Goal: Task Accomplishment & Management: Manage account settings

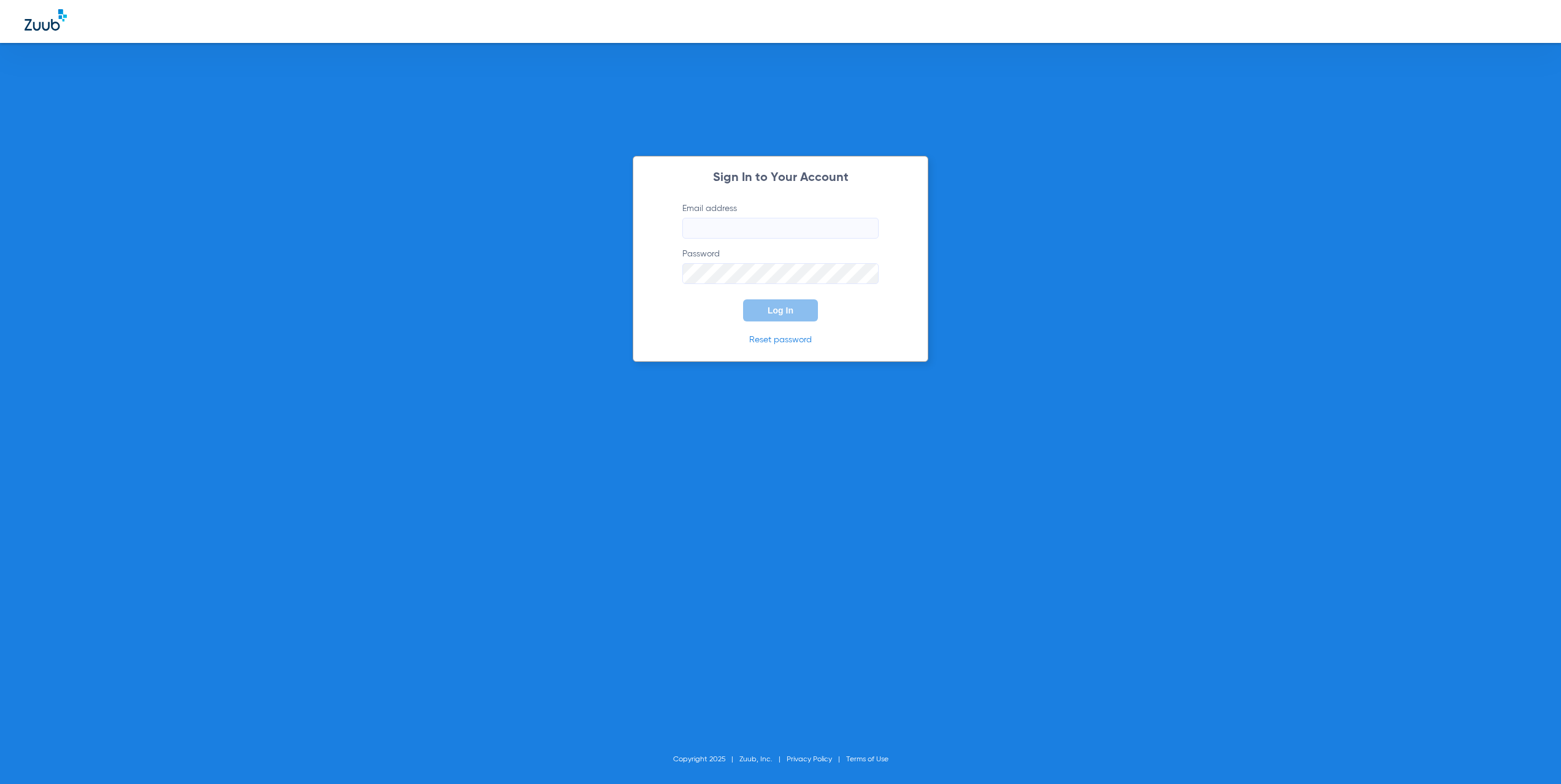
click at [802, 228] on input "Email address" at bounding box center [780, 229] width 196 height 21
type input "[EMAIL_ADDRESS][DOMAIN_NAME]"
click at [787, 315] on span "Log In" at bounding box center [780, 311] width 26 height 10
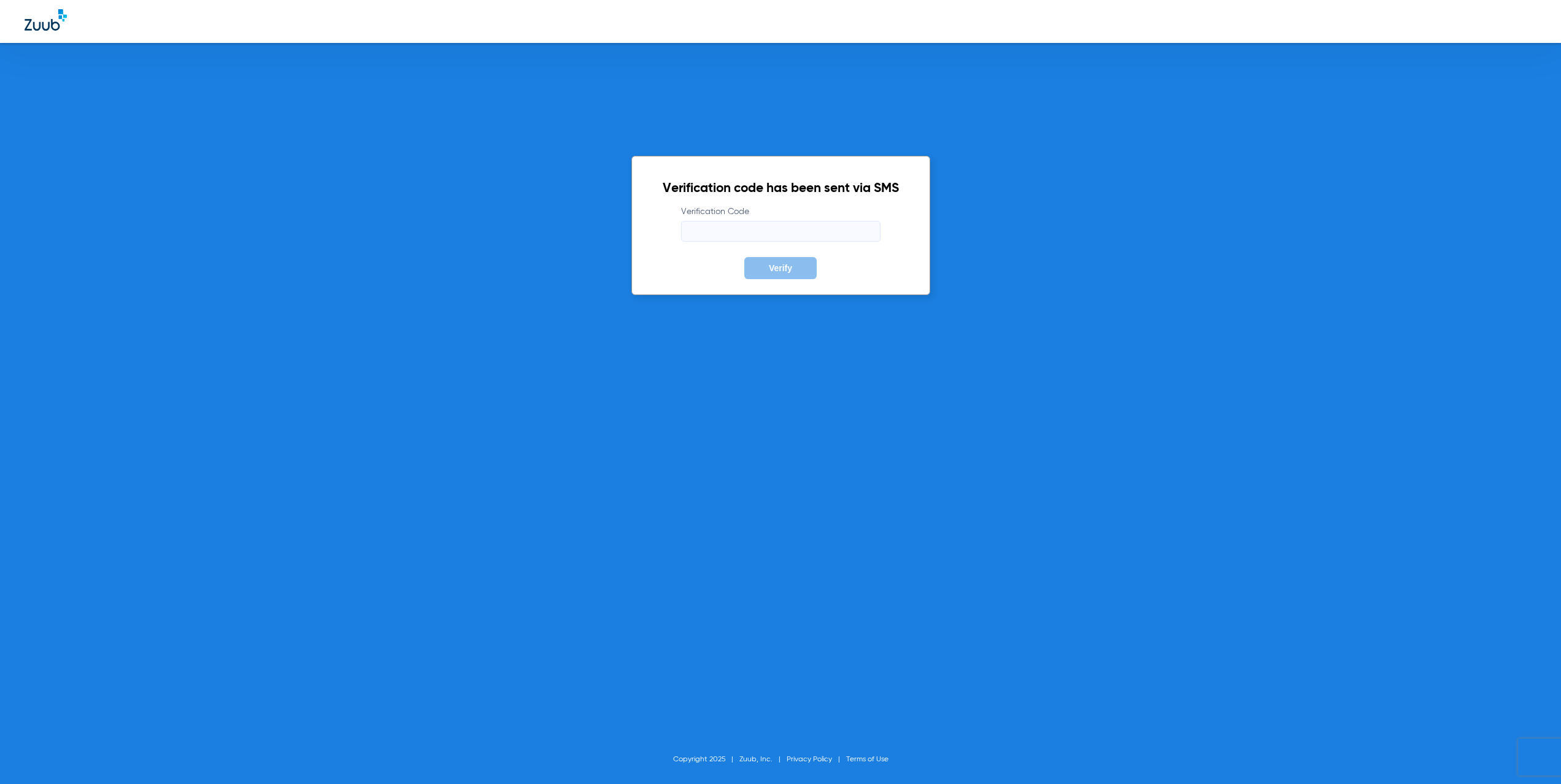
click at [698, 234] on input "Verification Code" at bounding box center [780, 231] width 199 height 21
paste input "400539"
type input "400539"
click at [780, 273] on button "Verify" at bounding box center [780, 269] width 72 height 22
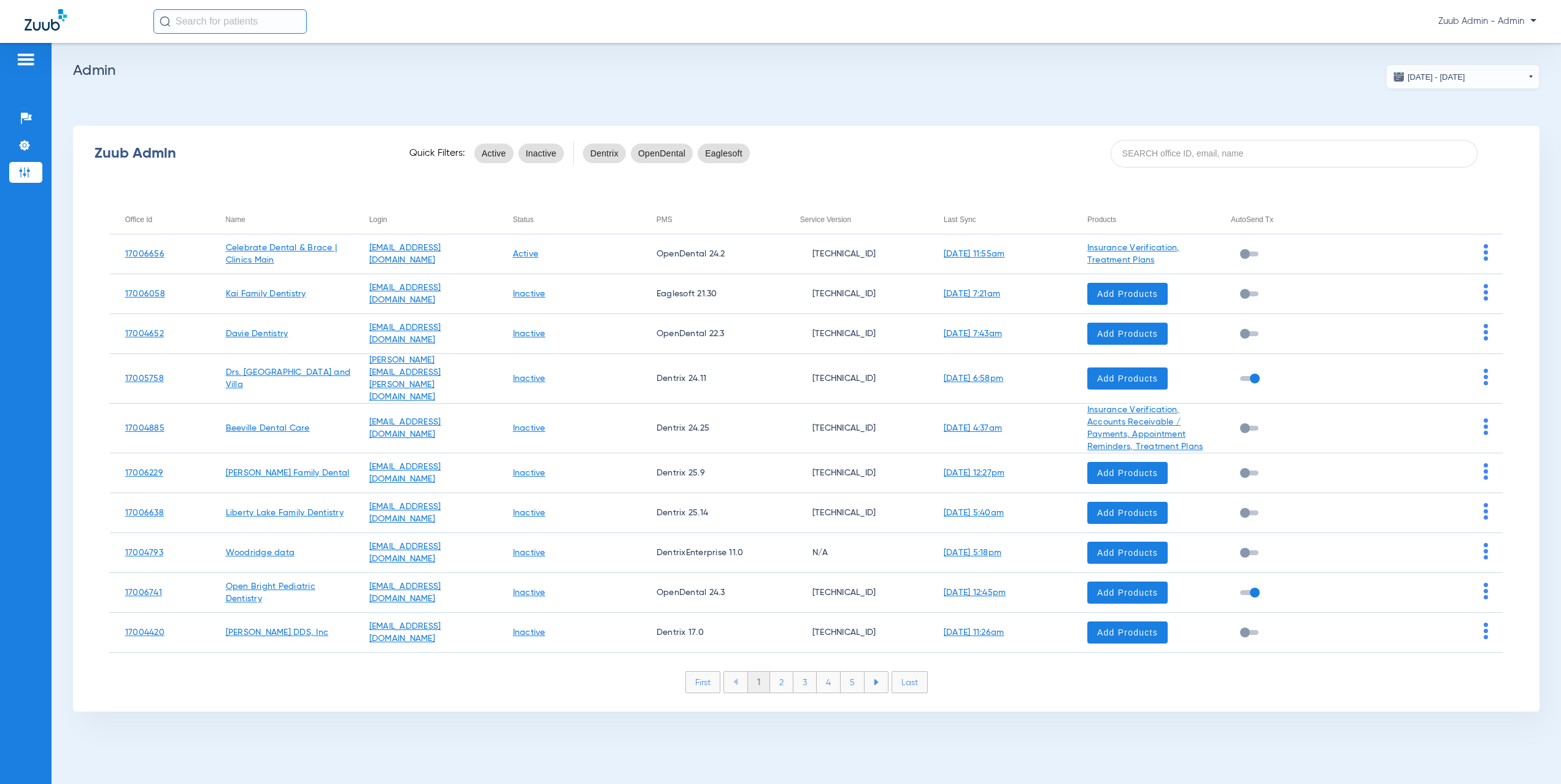
click at [1137, 168] on div "Zuub Admin Quick Filters: Active Inactive Dentrix OpenDental Eaglesoft" at bounding box center [806, 154] width 1467 height 49
click at [1137, 149] on input at bounding box center [1294, 154] width 367 height 27
paste input "17004583"
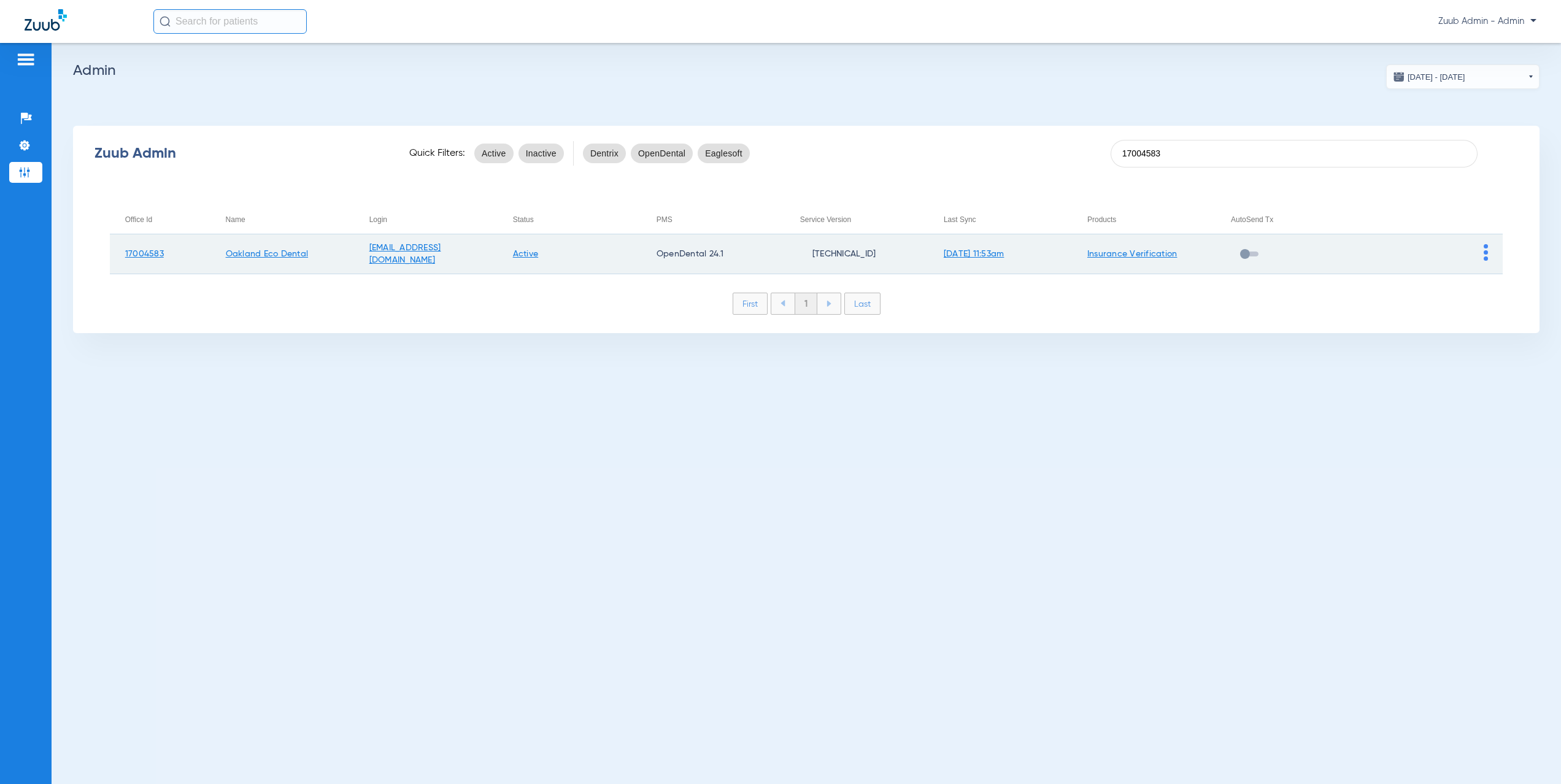
type input "17004583"
click at [1485, 252] on img at bounding box center [1486, 252] width 4 height 17
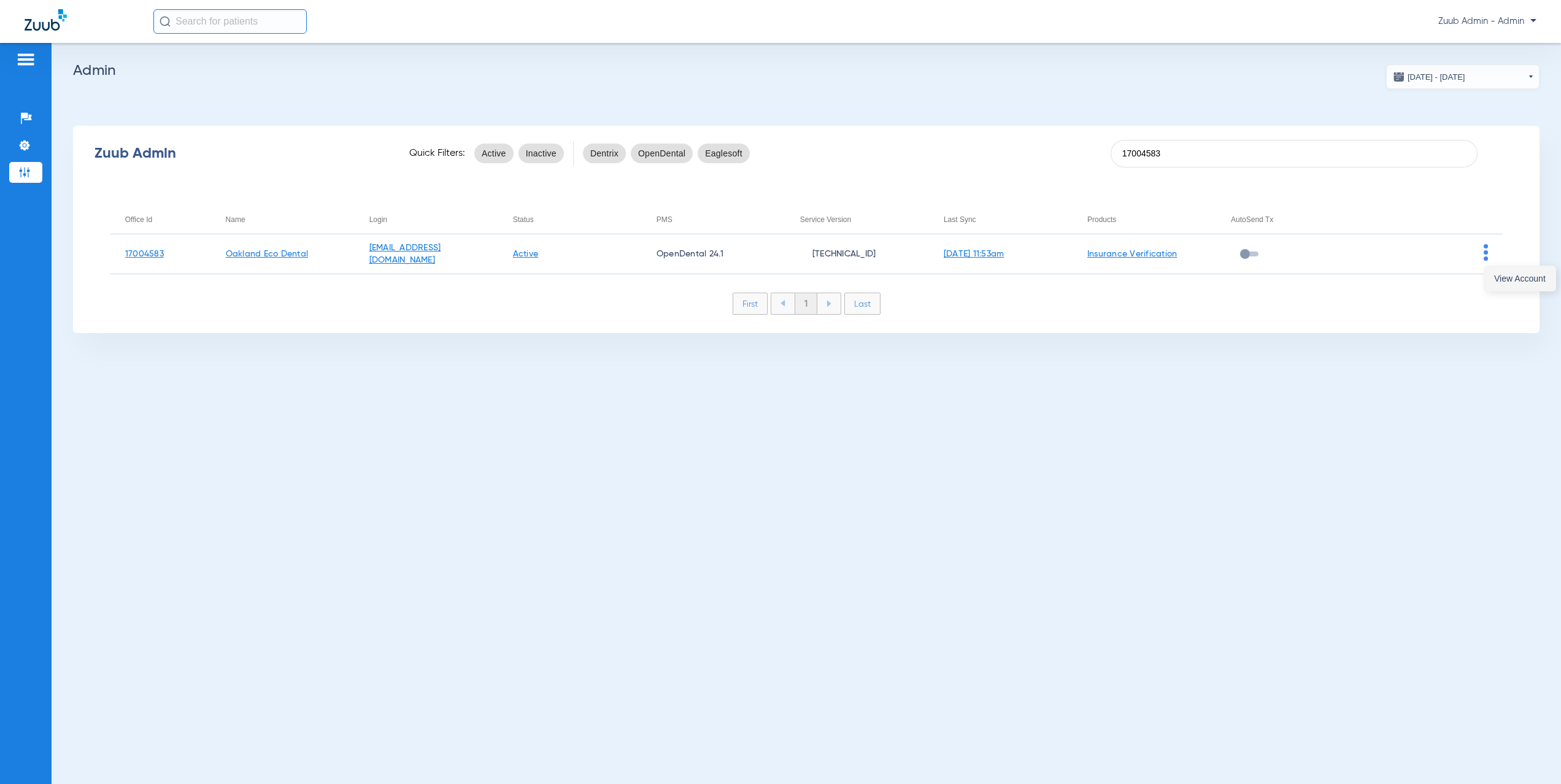
click at [1501, 279] on span "View Account" at bounding box center [1520, 278] width 52 height 8
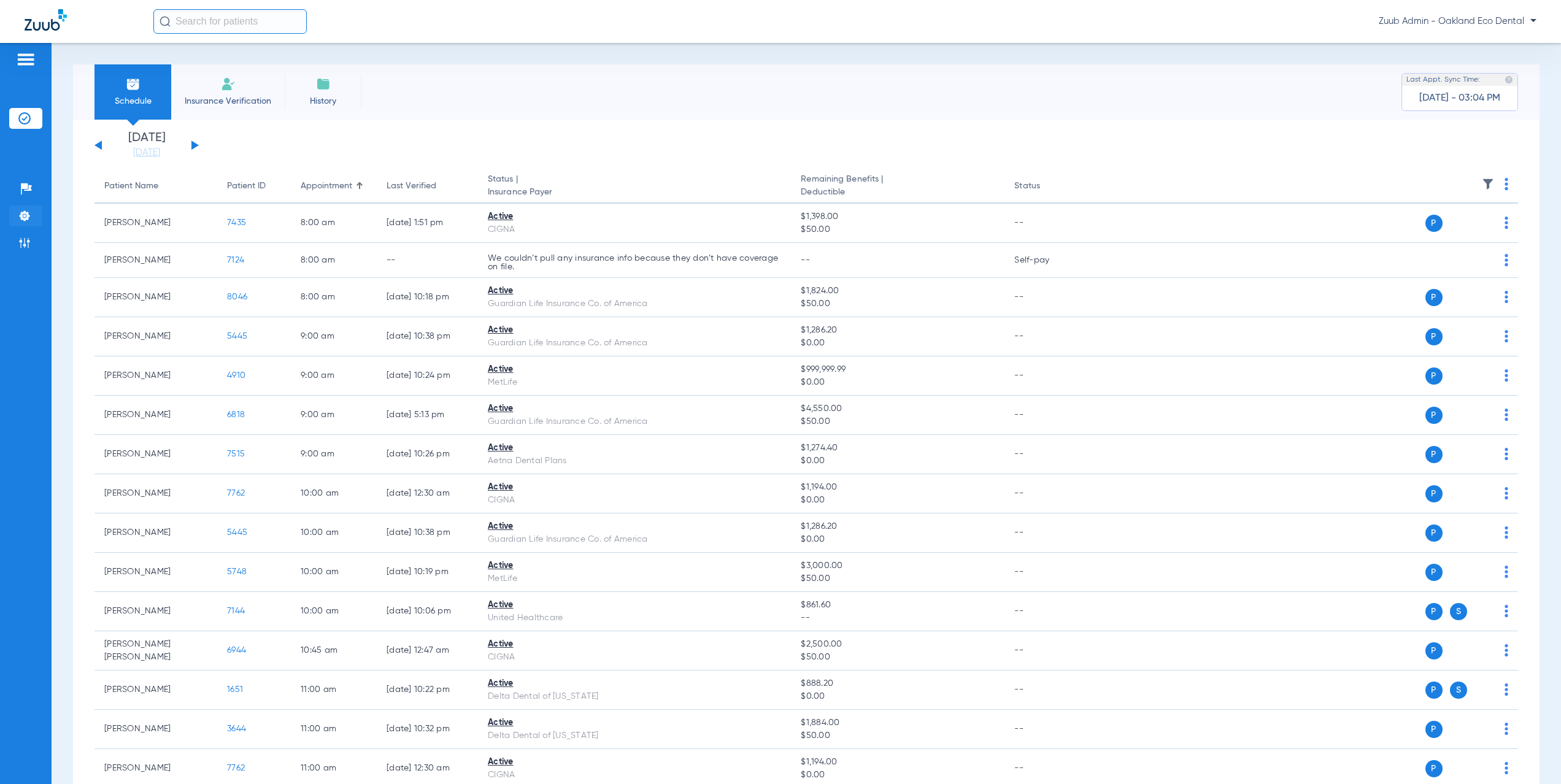
click at [34, 215] on li "Settings" at bounding box center [25, 216] width 33 height 21
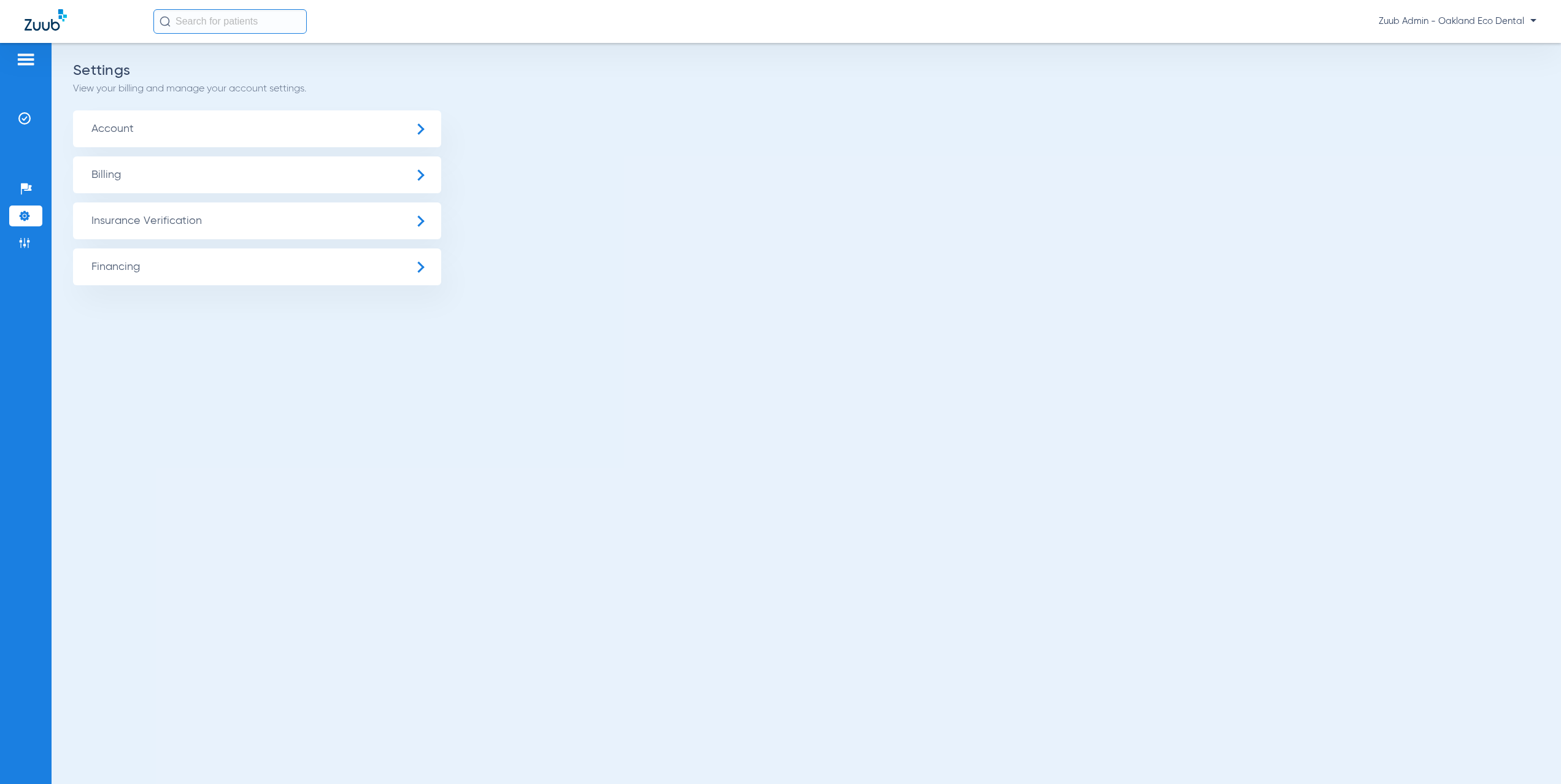
click at [269, 236] on span "Insurance Verification" at bounding box center [257, 221] width 368 height 37
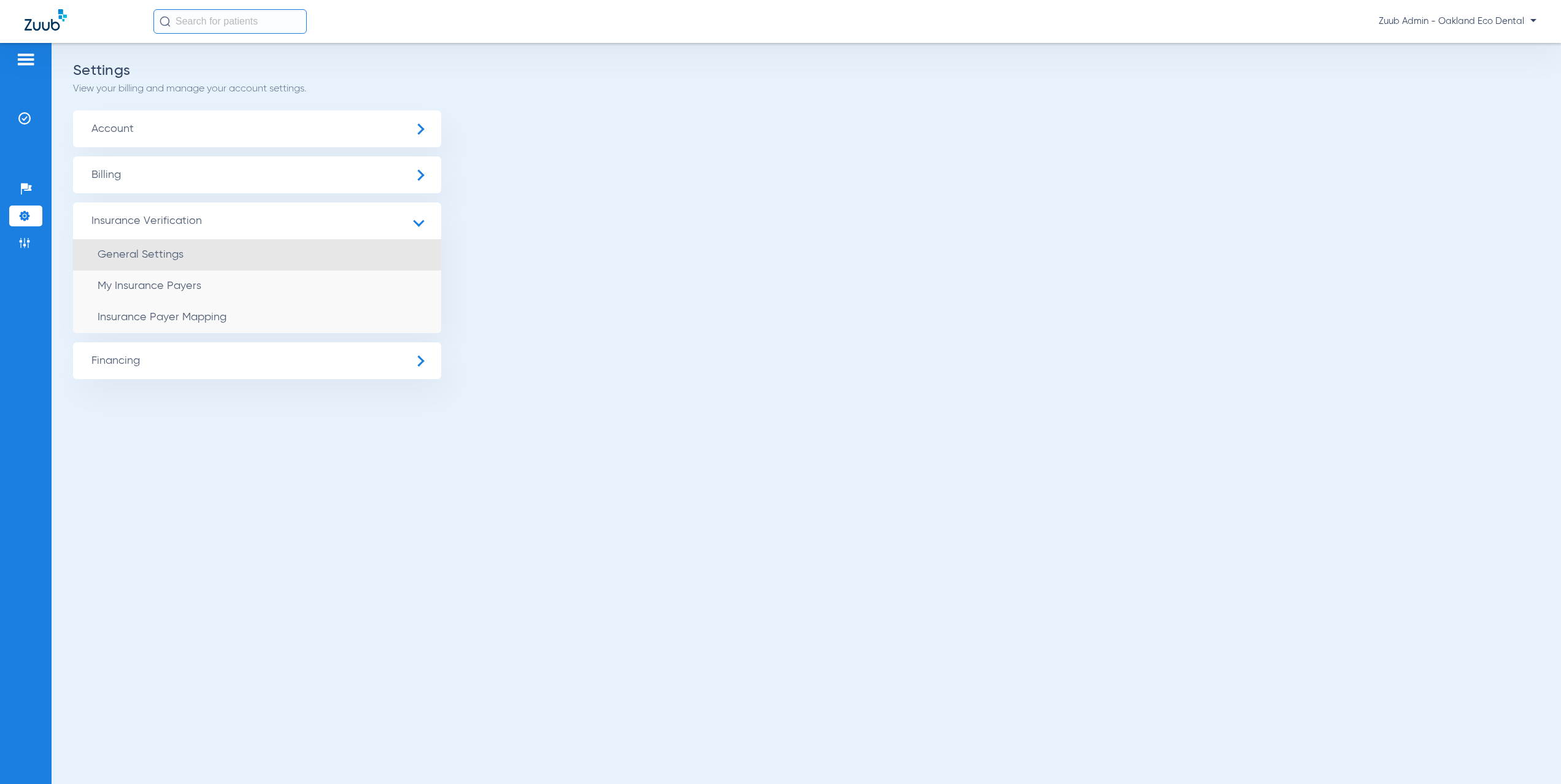
click at [231, 257] on li "General Settings" at bounding box center [257, 255] width 368 height 32
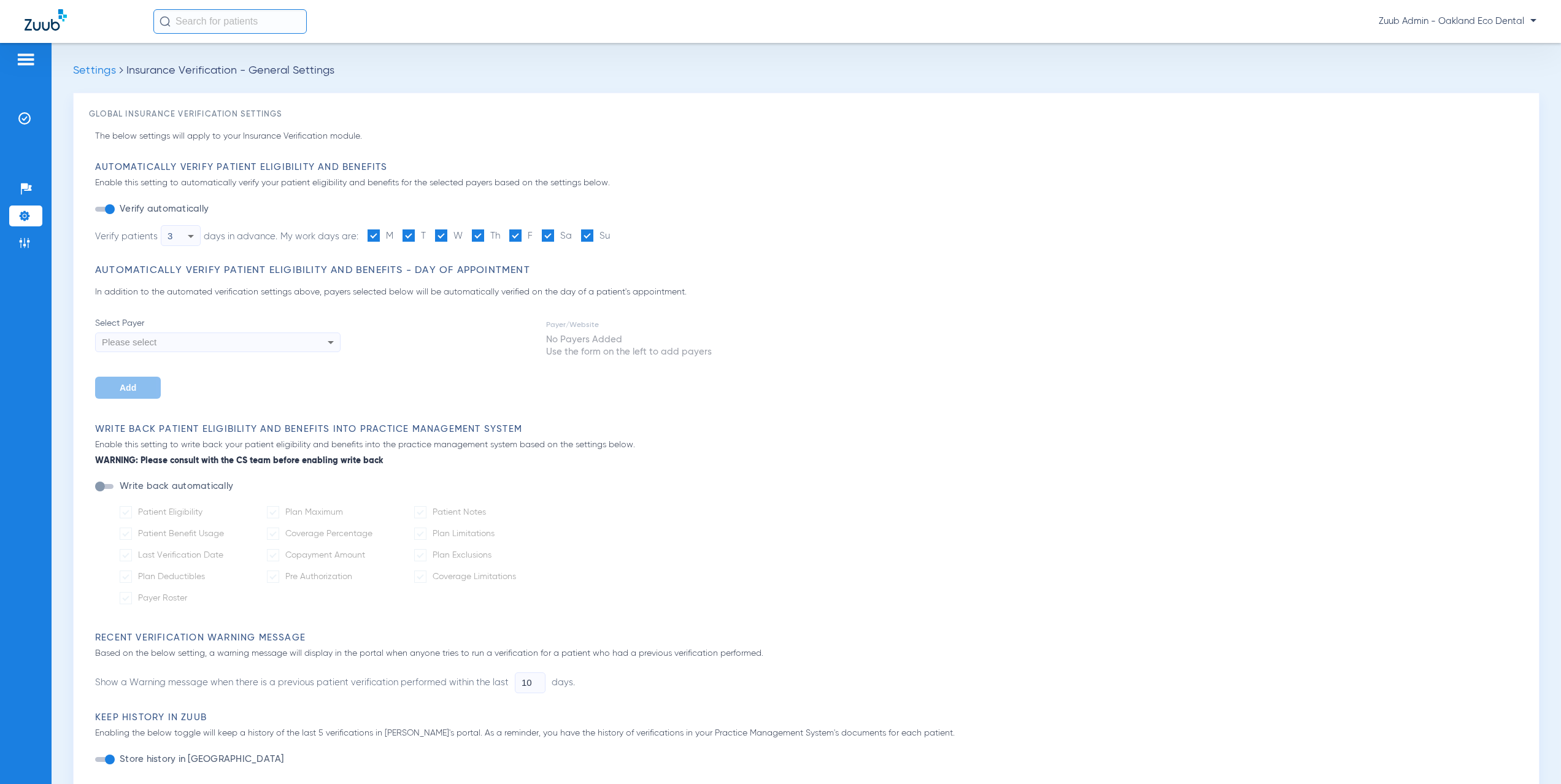
type input "7"
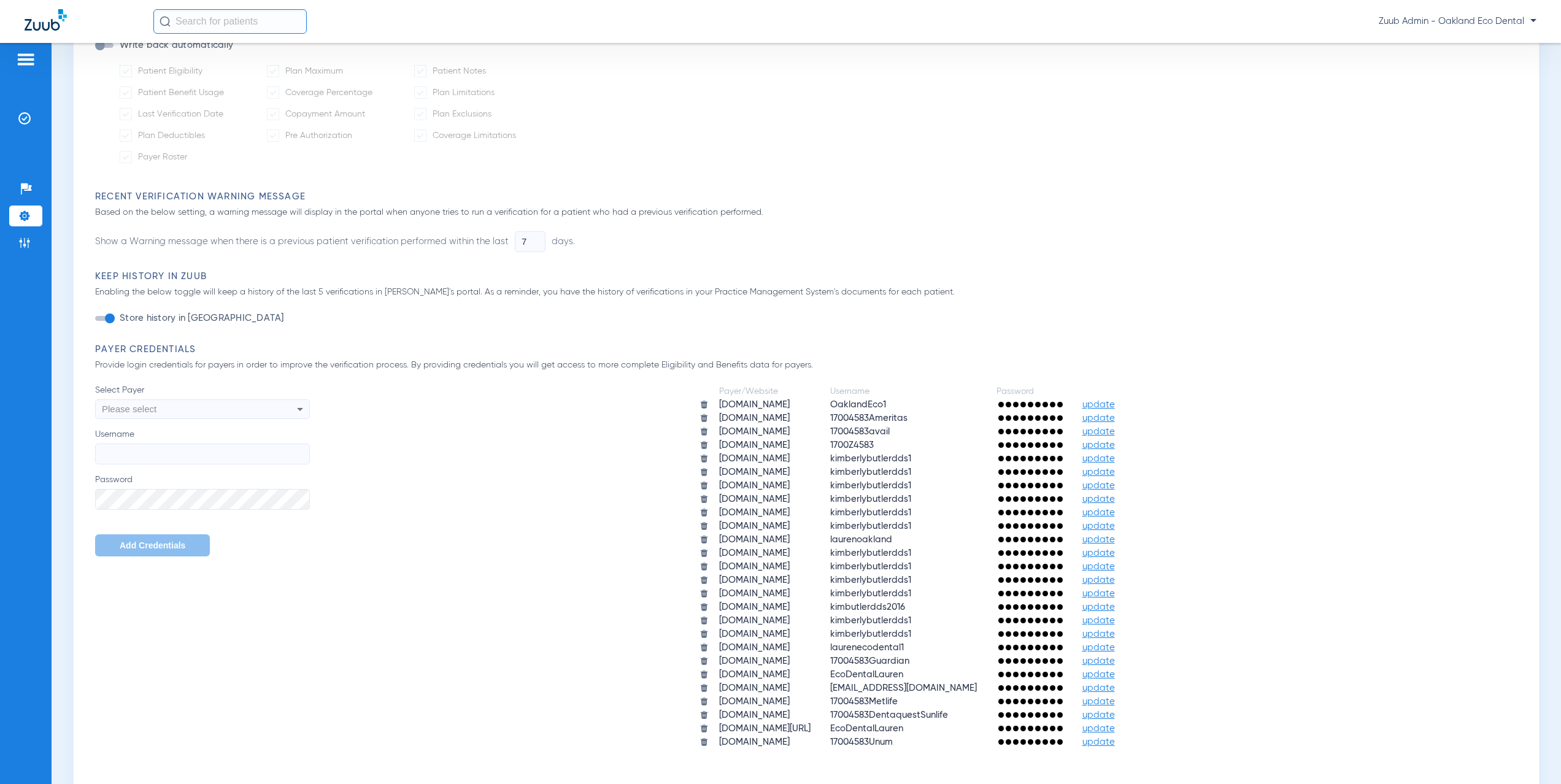
scroll to position [464, 0]
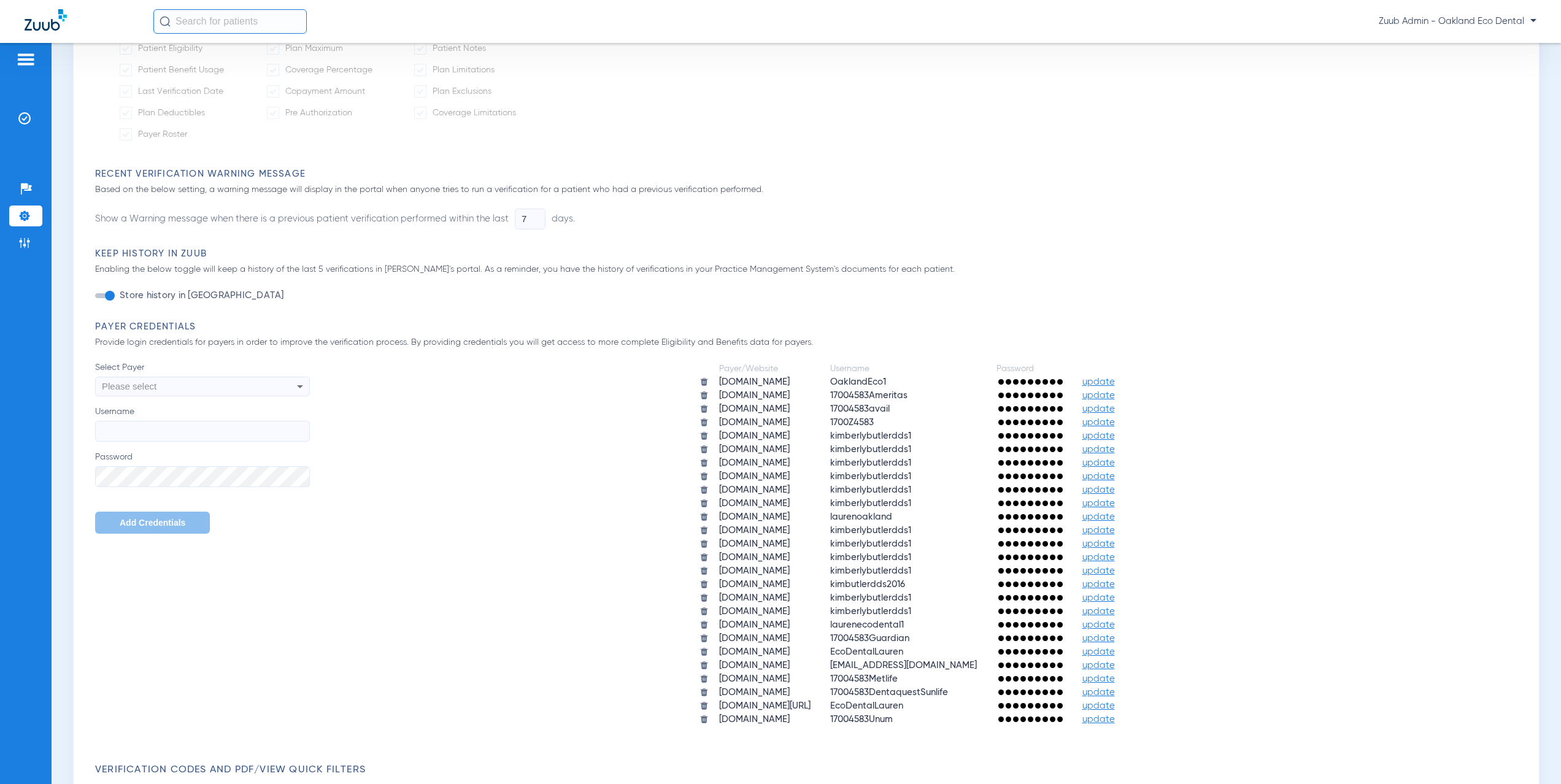
click at [183, 387] on div "Please select" at bounding box center [182, 386] width 161 height 21
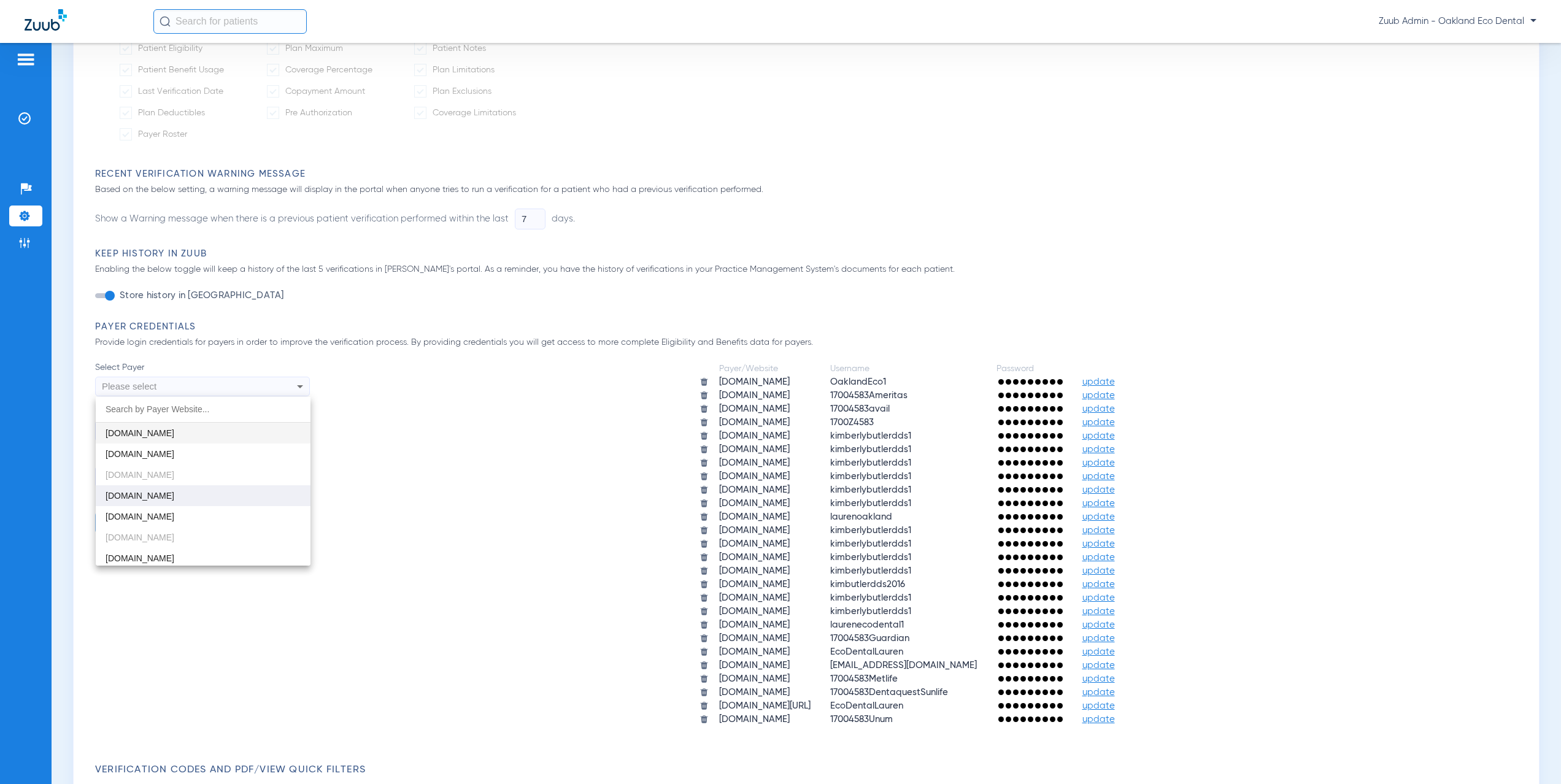
click at [175, 494] on span "[DOMAIN_NAME]" at bounding box center [140, 496] width 69 height 10
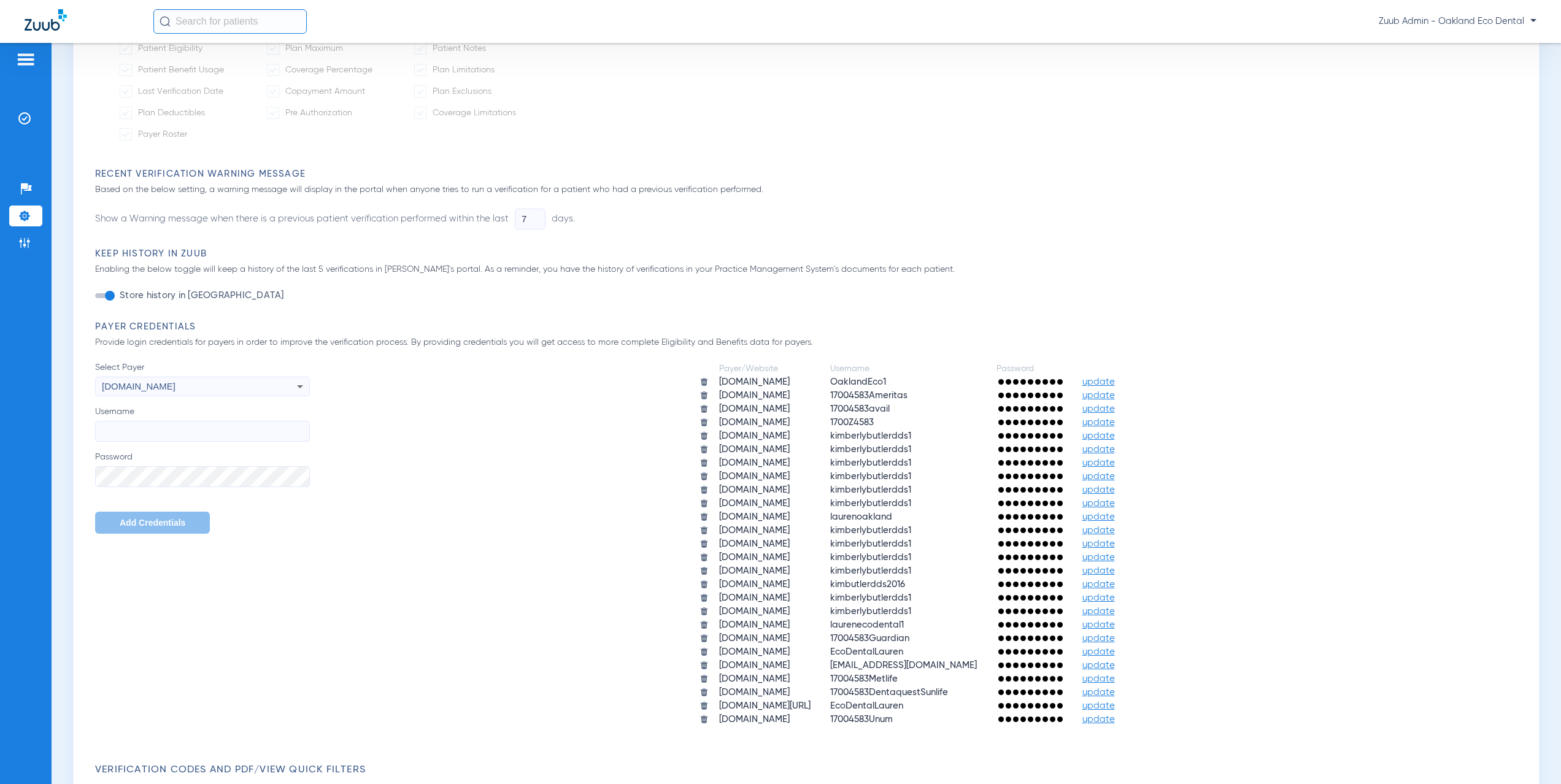
click at [151, 434] on input "Username" at bounding box center [203, 431] width 215 height 21
paste input "[EMAIL_ADDRESS][DOMAIN_NAME]"
type input "[EMAIL_ADDRESS][DOMAIN_NAME]"
click at [137, 522] on span "Add Credentials" at bounding box center [153, 523] width 66 height 10
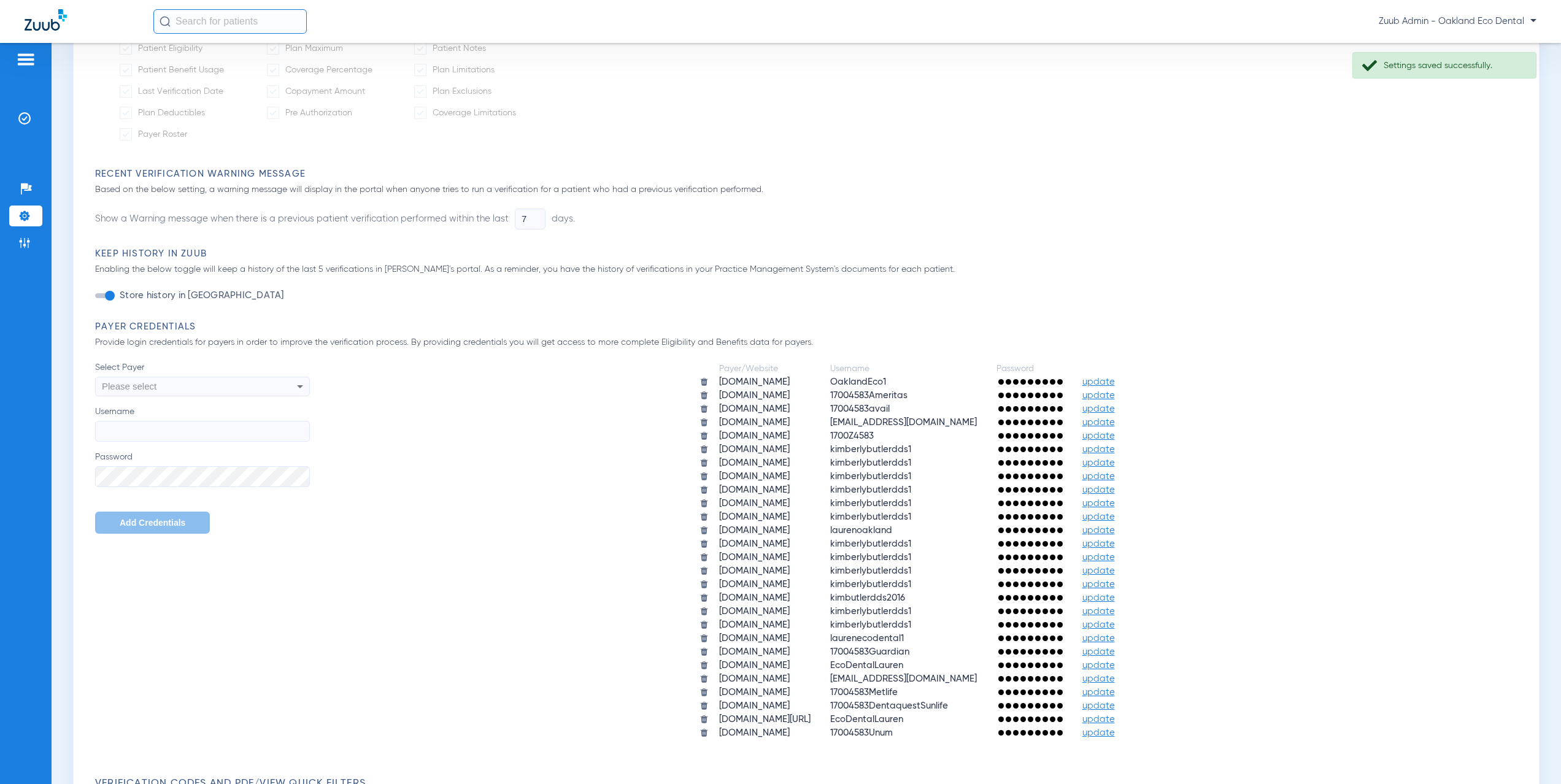
click at [180, 388] on div "Please select" at bounding box center [182, 386] width 161 height 21
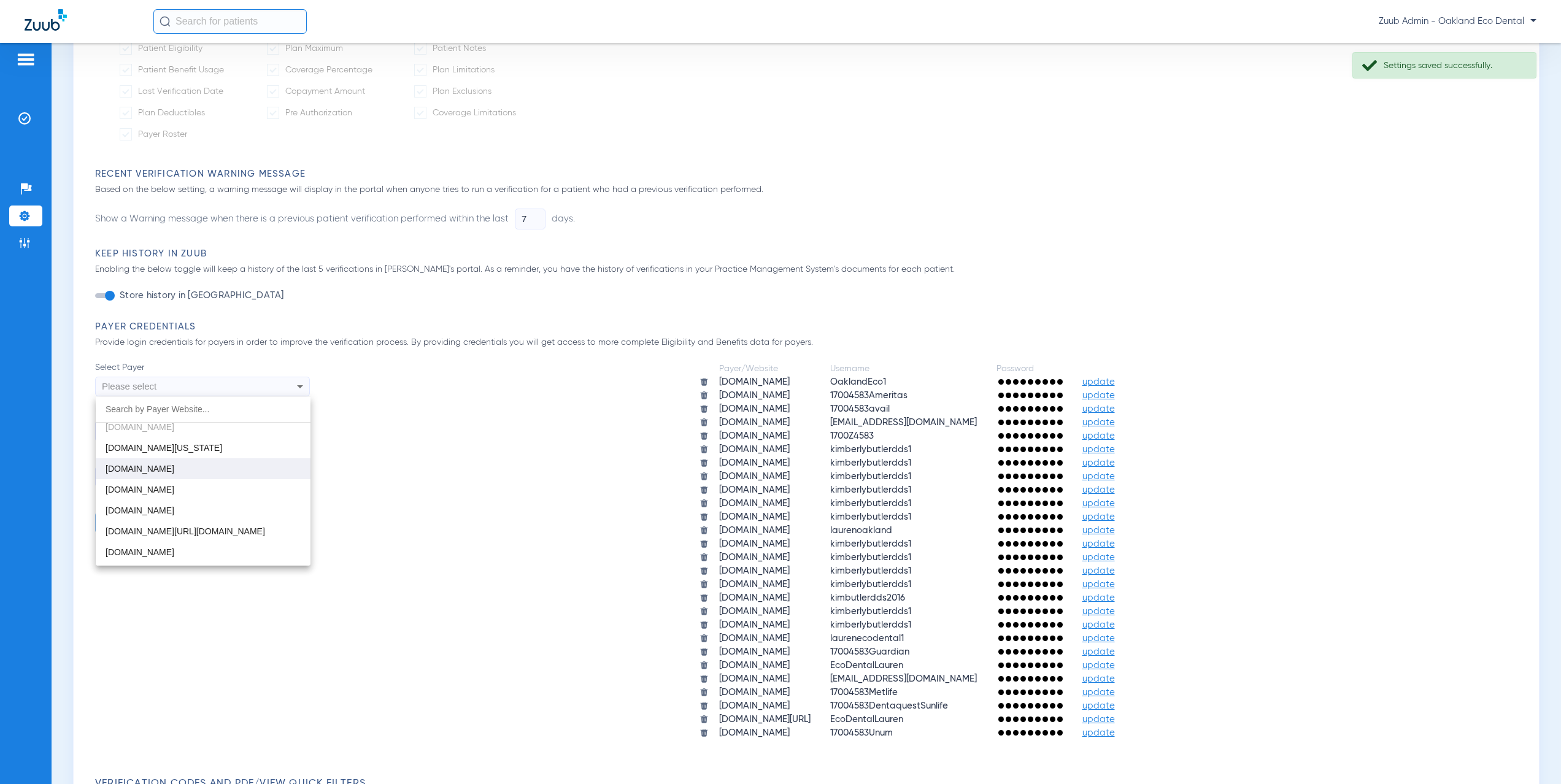
click at [208, 463] on mat-option "[DOMAIN_NAME]" at bounding box center [203, 469] width 215 height 21
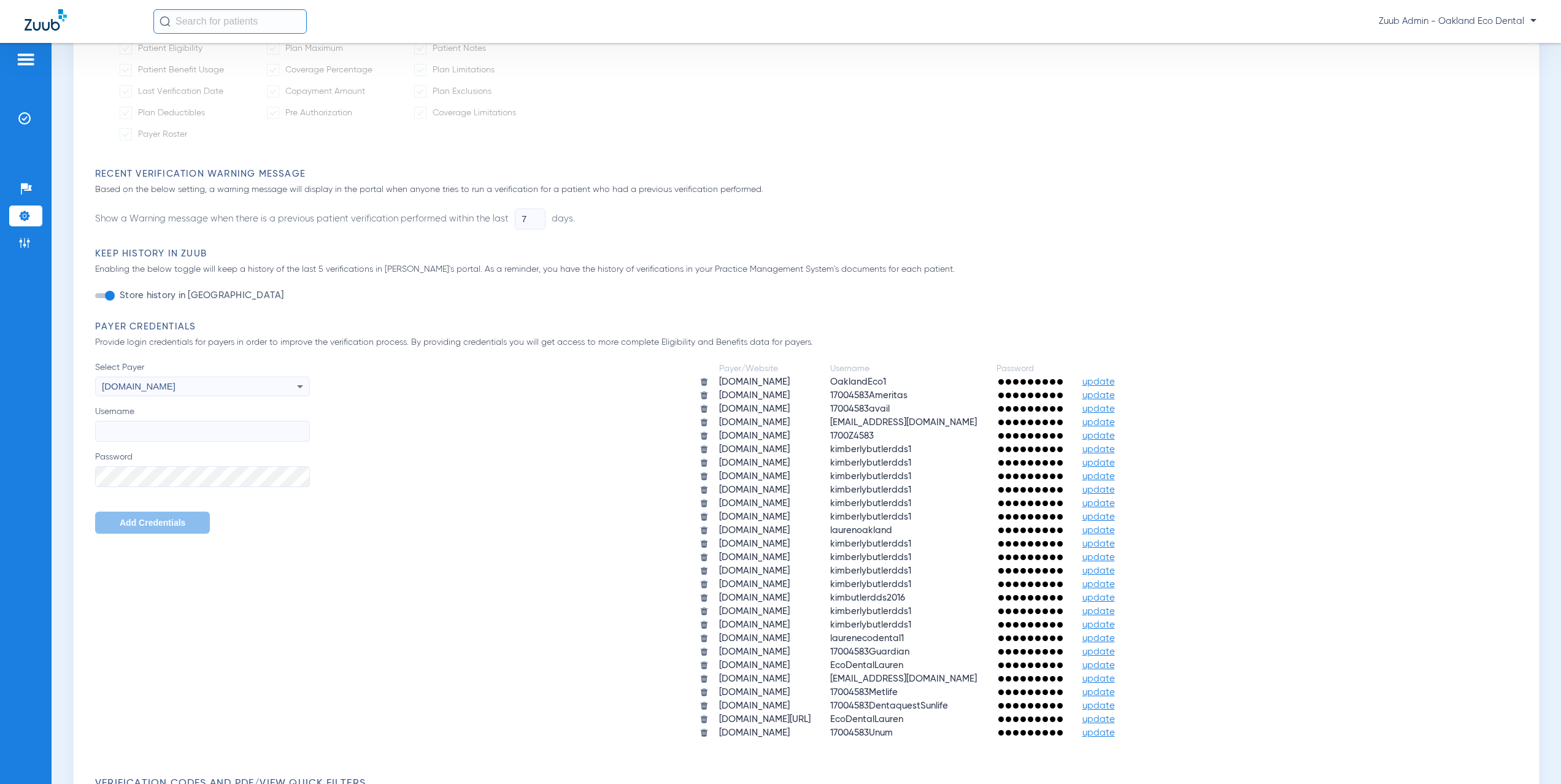
click at [128, 430] on input "Username" at bounding box center [203, 431] width 215 height 21
paste input "ecodental"
type input "ecodental"
click at [129, 527] on span "Add Credentials" at bounding box center [153, 523] width 66 height 10
